Goal: Obtain resource: Download file/media

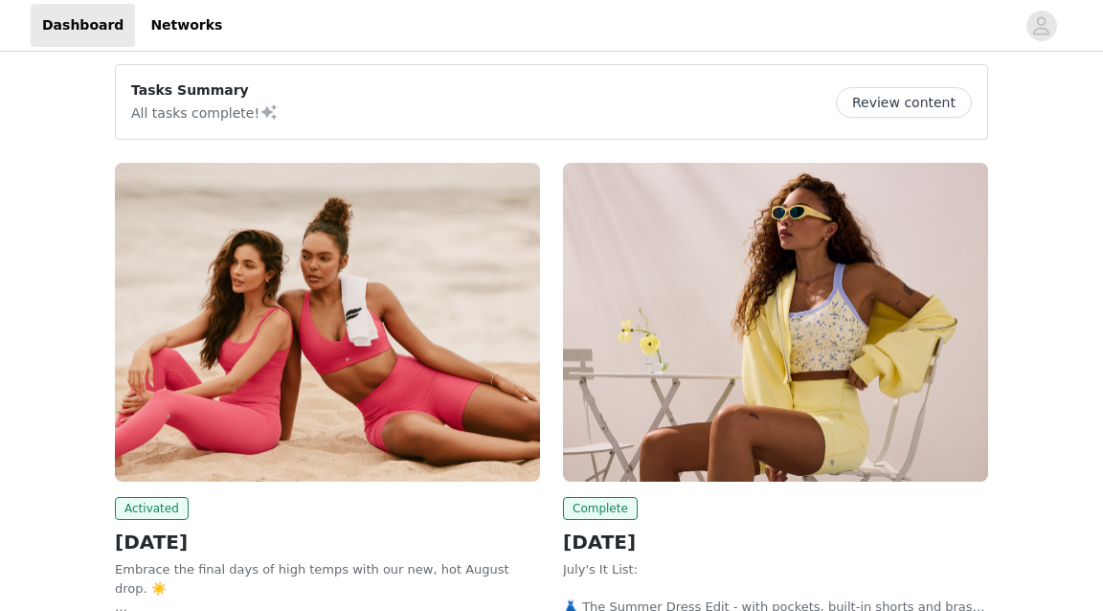
scroll to position [145, 0]
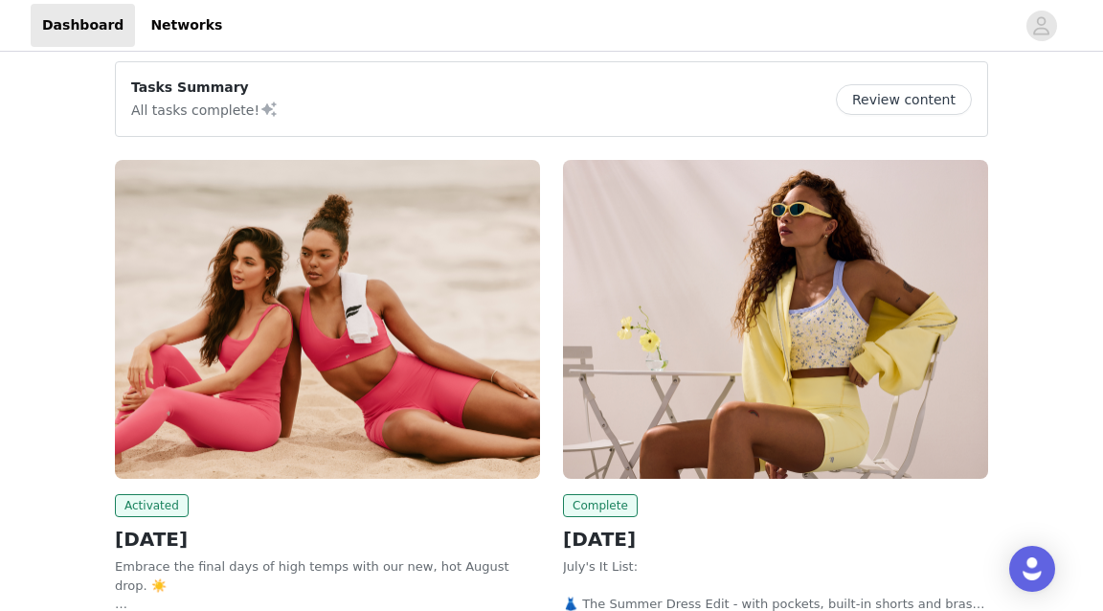
click at [267, 376] on img at bounding box center [327, 319] width 425 height 319
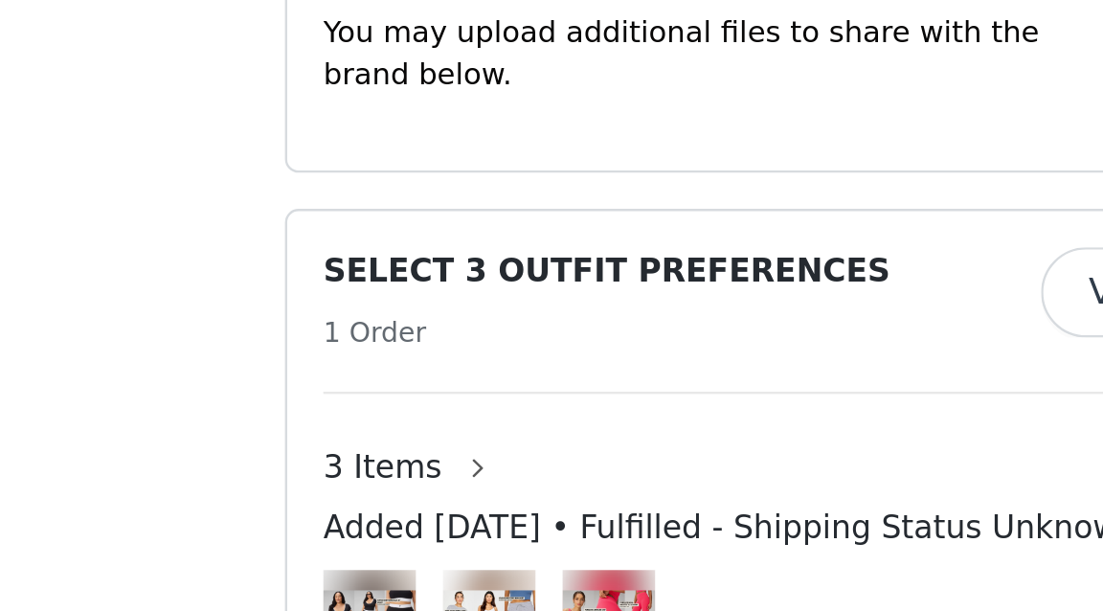
scroll to position [1118, 0]
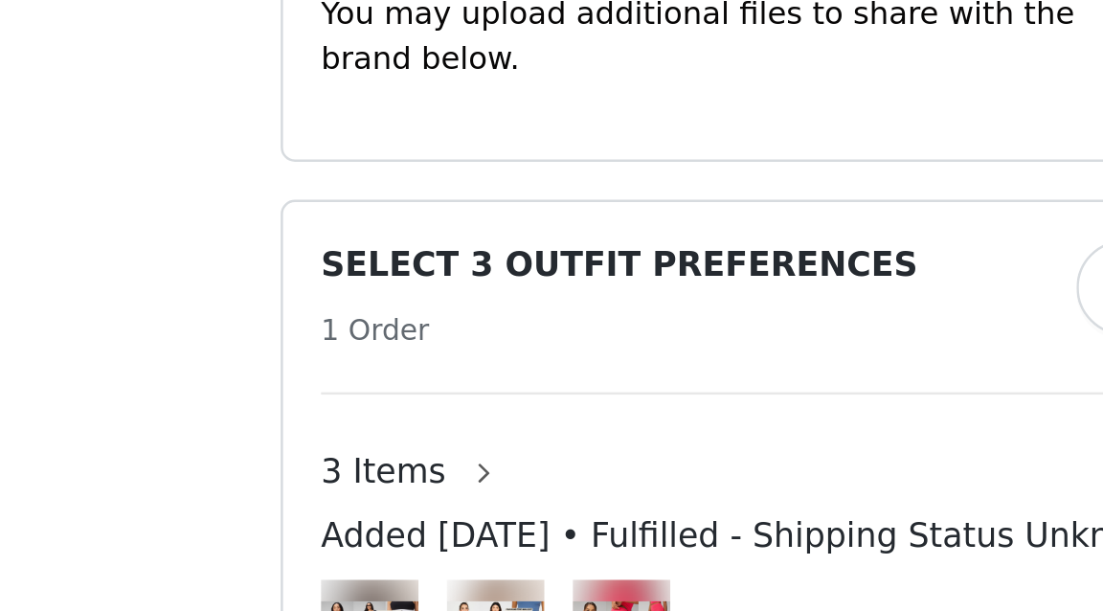
click at [434, 472] on img at bounding box center [431, 483] width 39 height 22
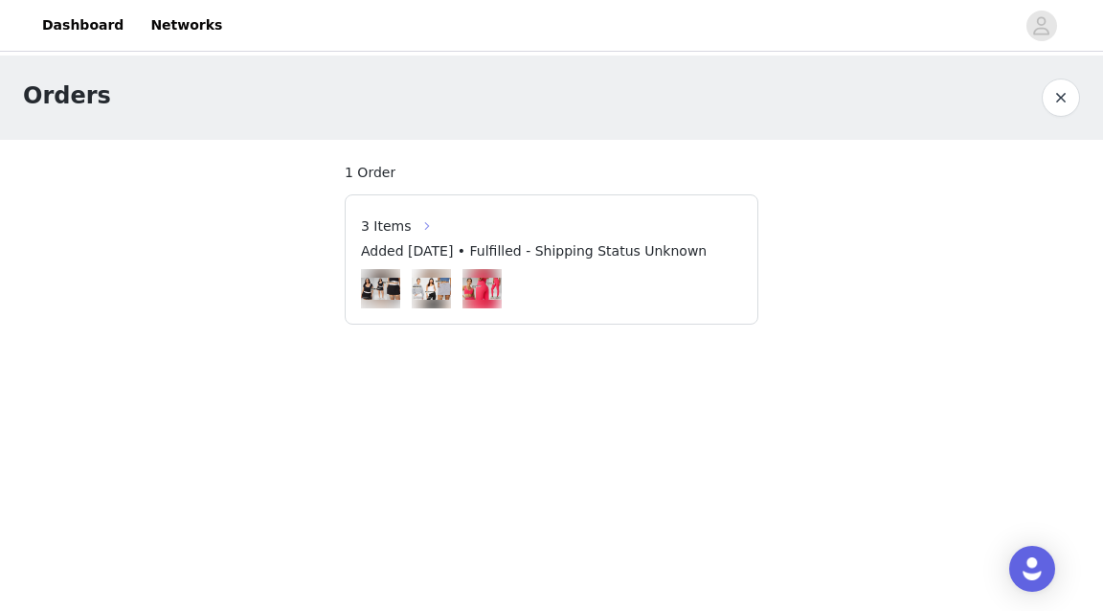
click at [413, 223] on button "button" at bounding box center [427, 226] width 31 height 31
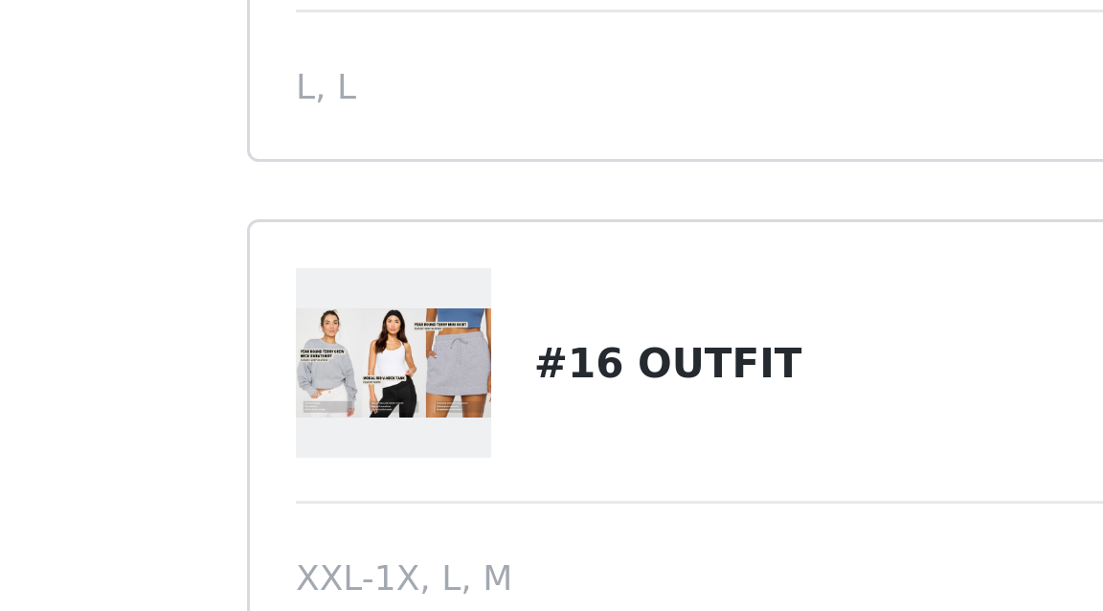
scroll to position [217, 0]
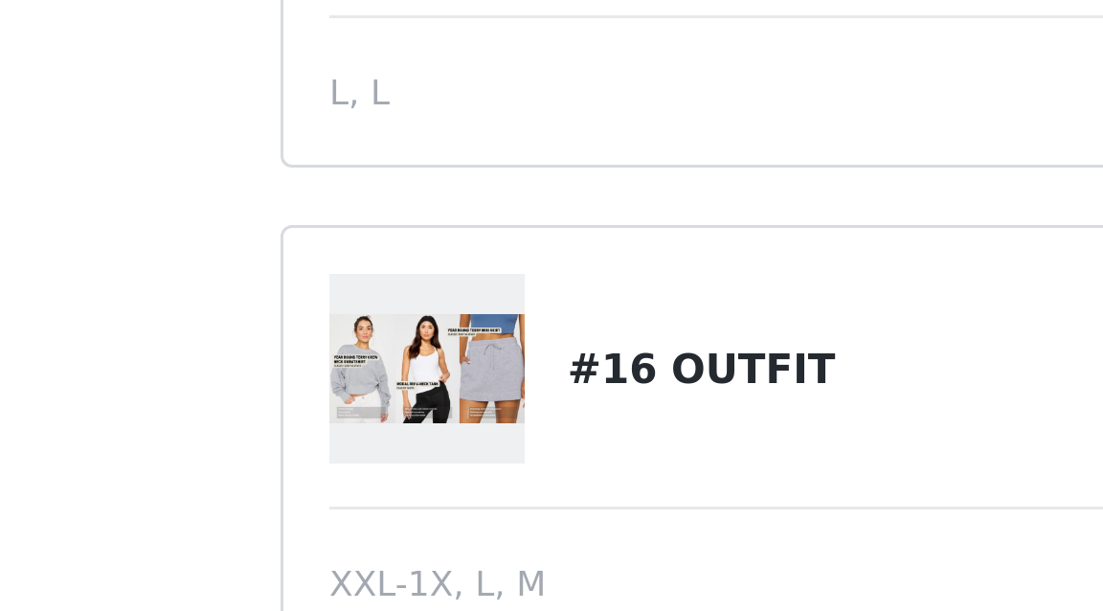
click at [395, 325] on img at bounding box center [393, 319] width 65 height 36
